Goal: Task Accomplishment & Management: Manage account settings

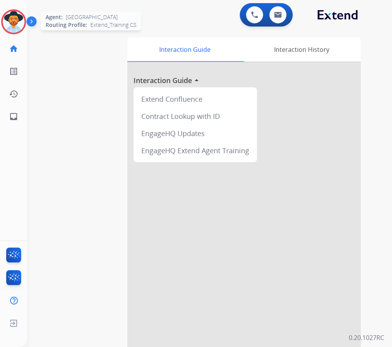
click at [16, 21] on img at bounding box center [14, 22] width 22 height 22
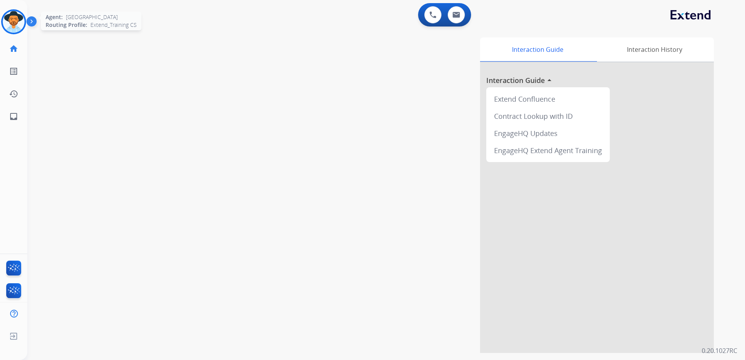
click at [16, 19] on img at bounding box center [14, 22] width 22 height 22
click at [31, 22] on img at bounding box center [32, 23] width 13 height 15
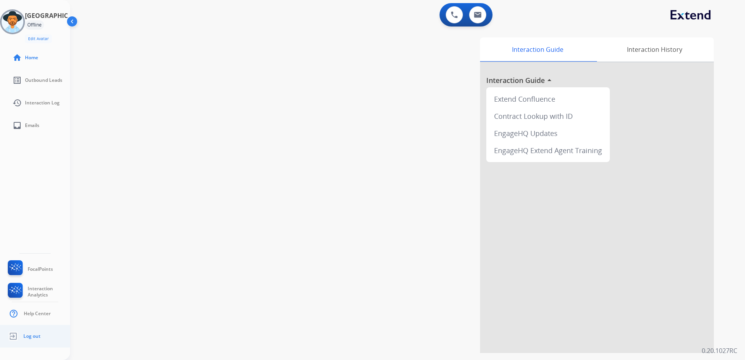
click at [25, 335] on span "Log out" at bounding box center [31, 336] width 17 height 6
